Goal: Transaction & Acquisition: Download file/media

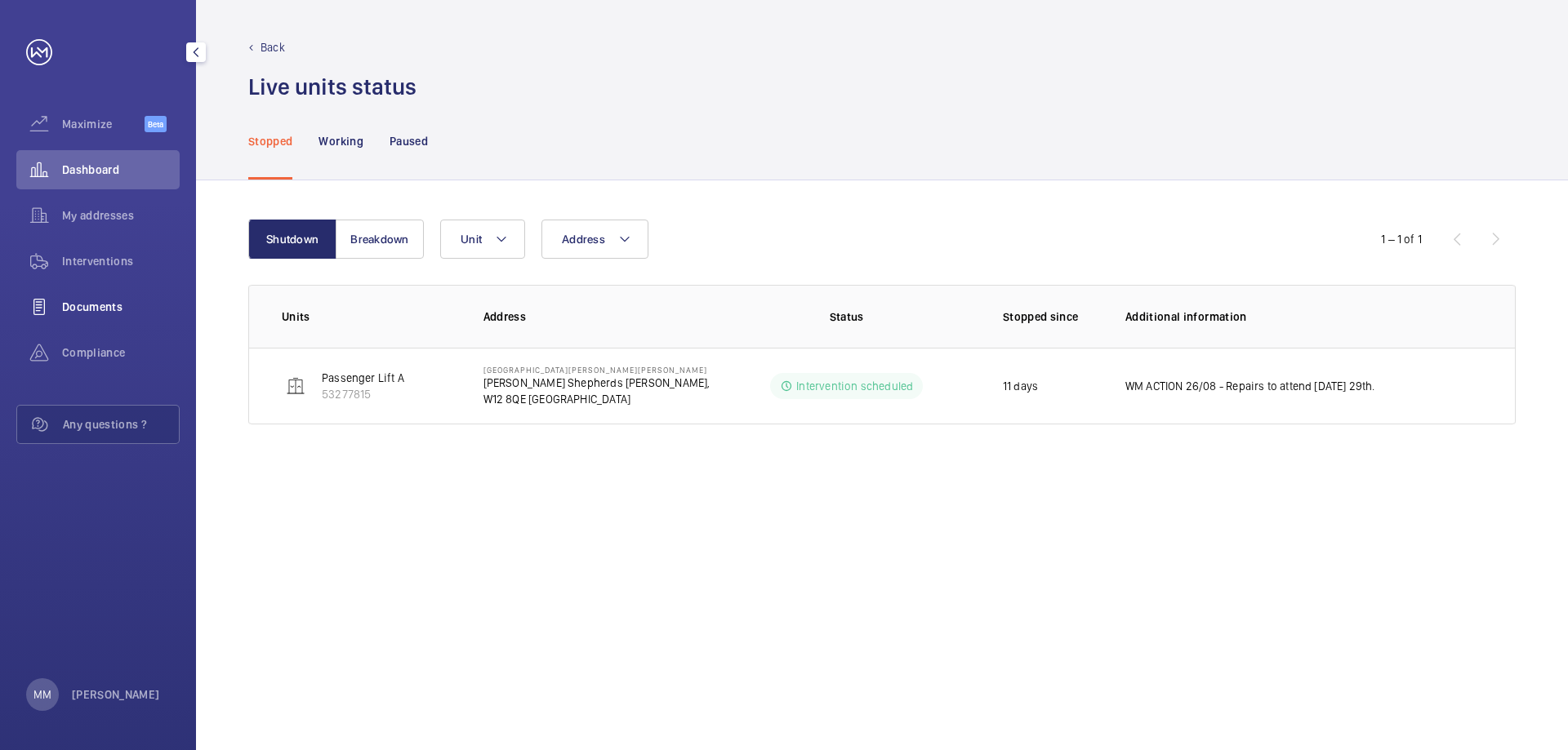
click at [97, 306] on span "Documents" at bounding box center [121, 307] width 118 height 17
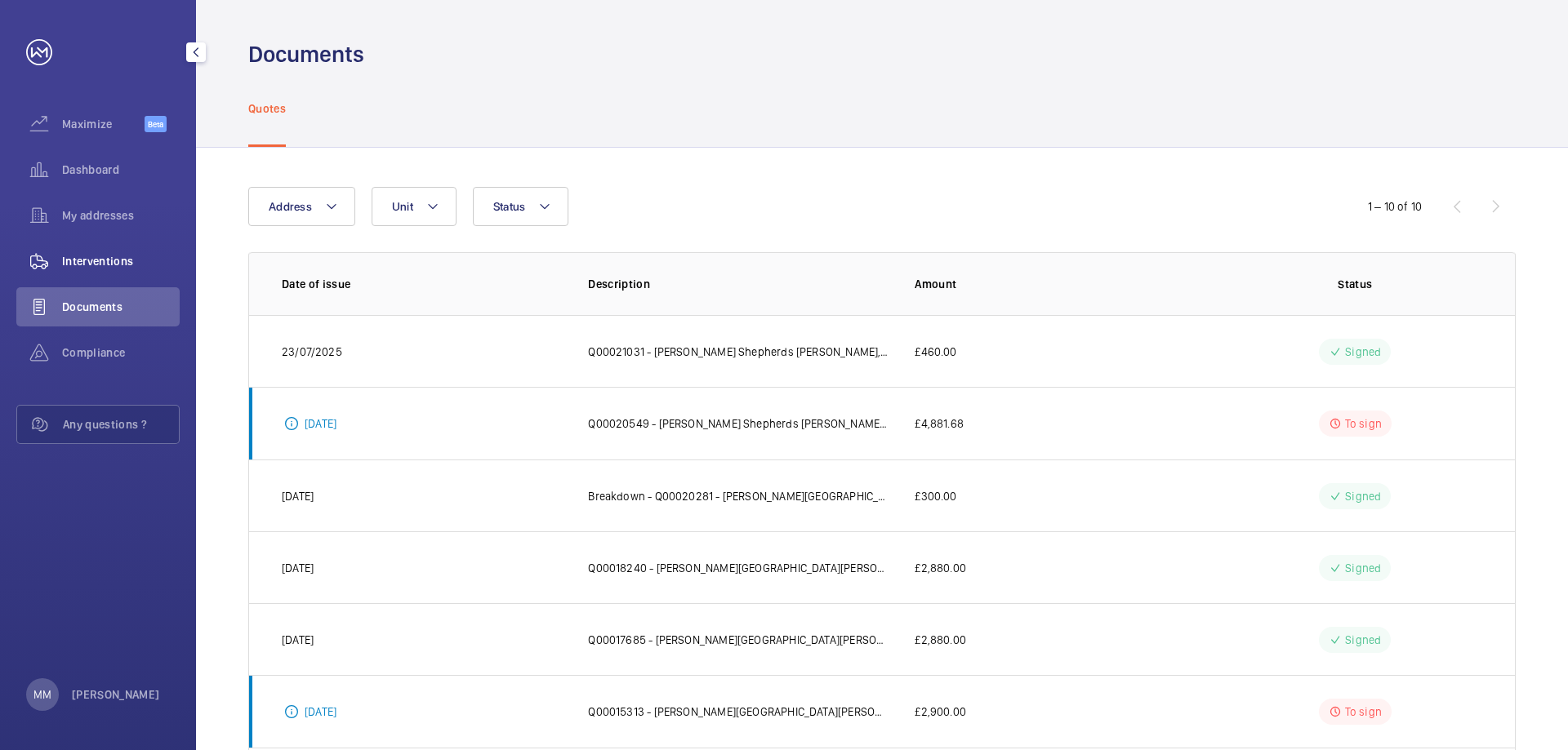
click at [119, 246] on div "Interventions" at bounding box center [98, 261] width 163 height 40
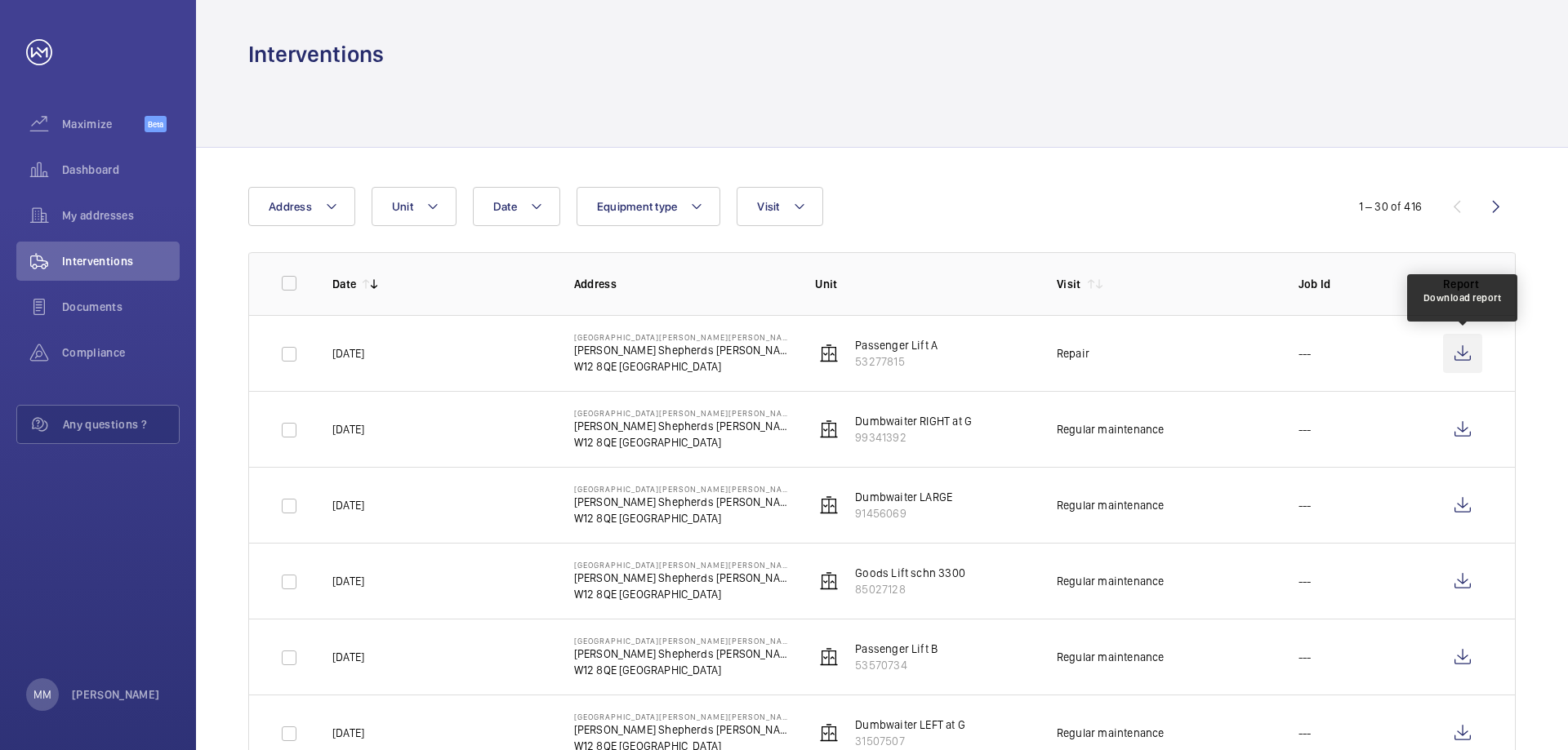
click at [1466, 355] on wm-front-icon-button at bounding box center [1463, 353] width 40 height 40
